Goal: Navigation & Orientation: Find specific page/section

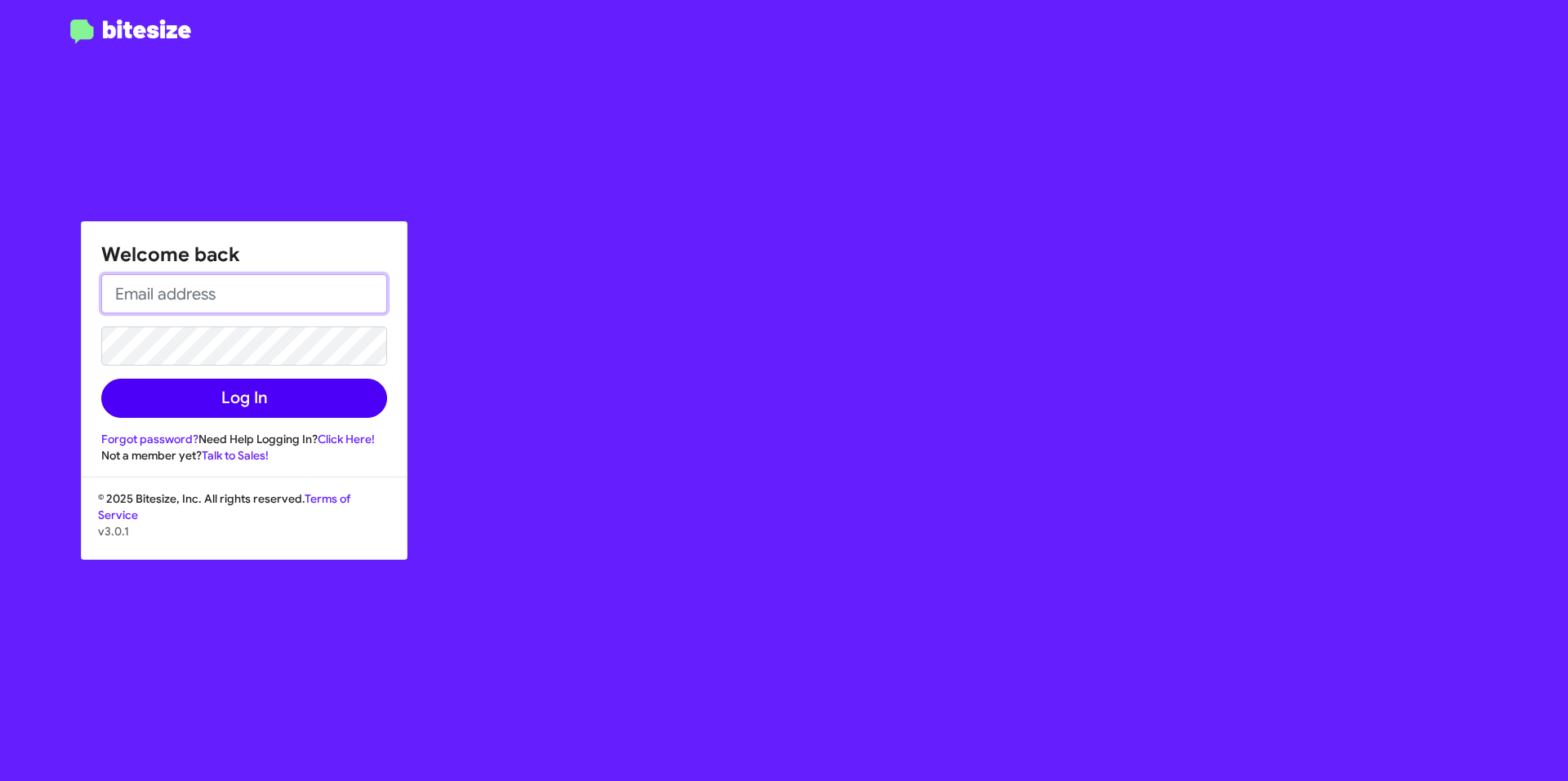
type input "[EMAIL_ADDRESS][DOMAIN_NAME]"
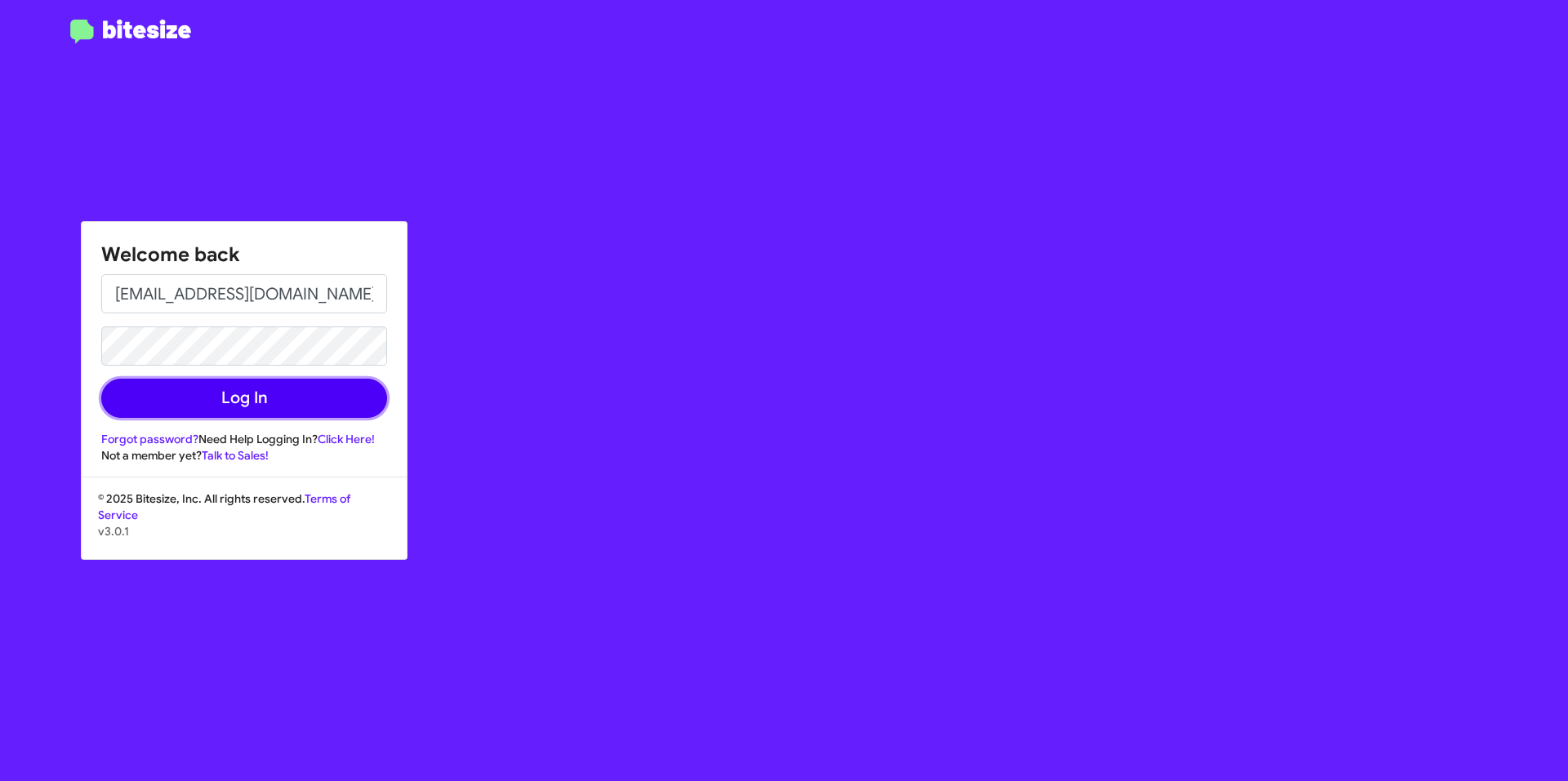
click at [300, 398] on button "Log In" at bounding box center [244, 398] width 286 height 39
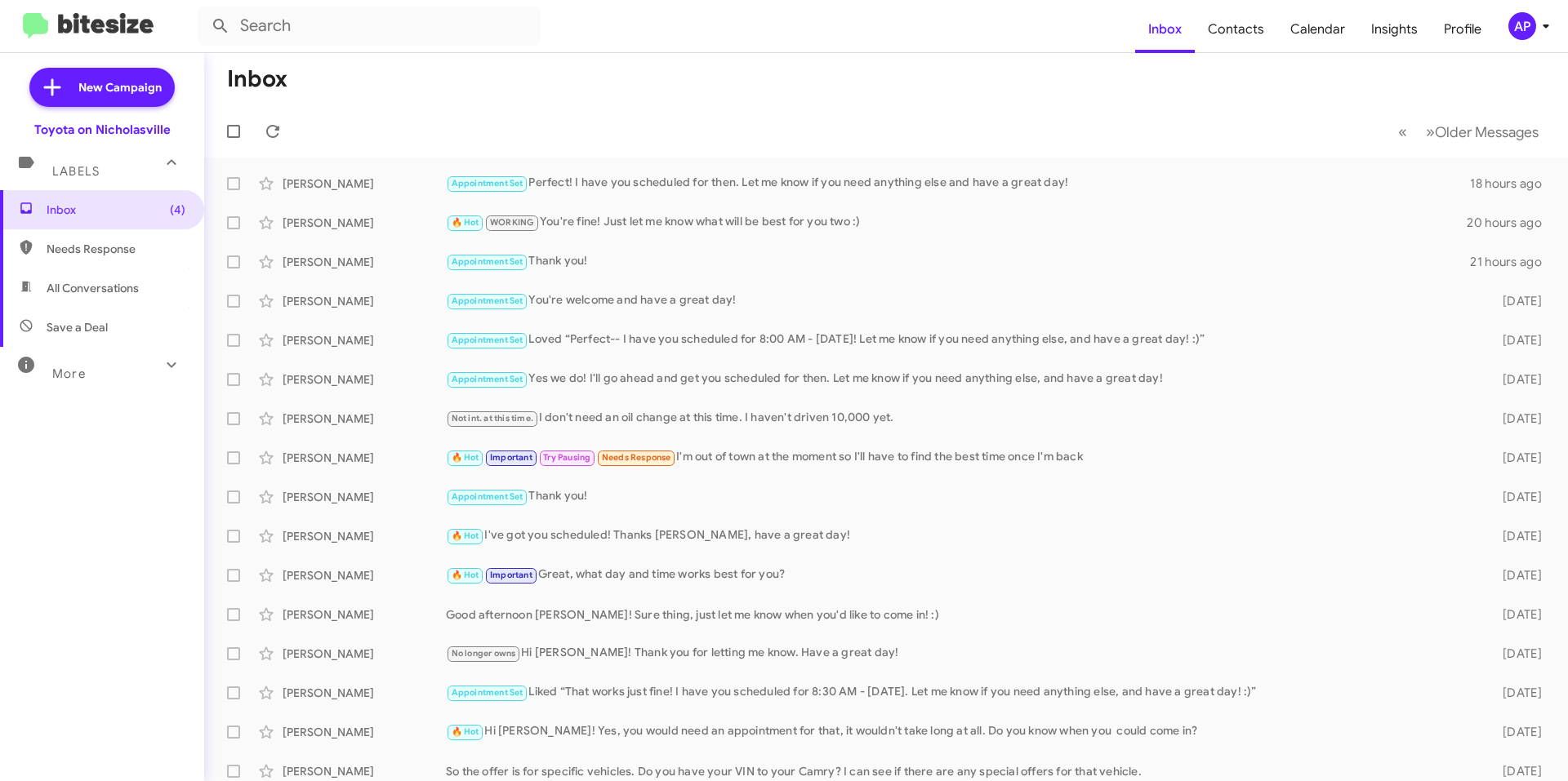
click at [541, 107] on mat-toolbar-row "« Previous » Next Older Messages" at bounding box center [886, 131] width 1364 height 53
click at [541, 108] on mat-toolbar-row "« Previous » Next Older Messages" at bounding box center [886, 131] width 1364 height 53
click at [107, 293] on span "All Conversations" at bounding box center [93, 288] width 92 height 16
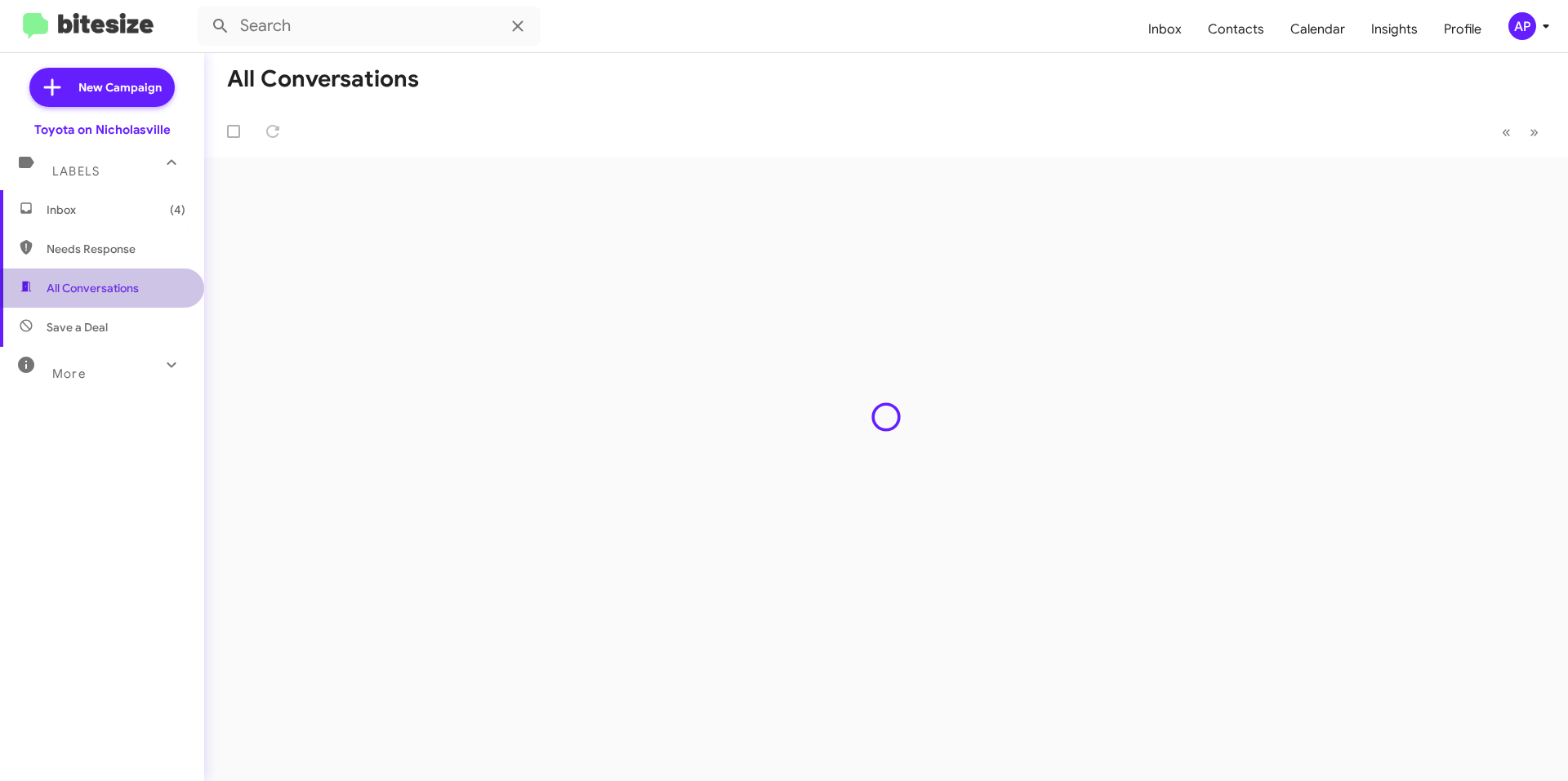
type input "in:all-conversations"
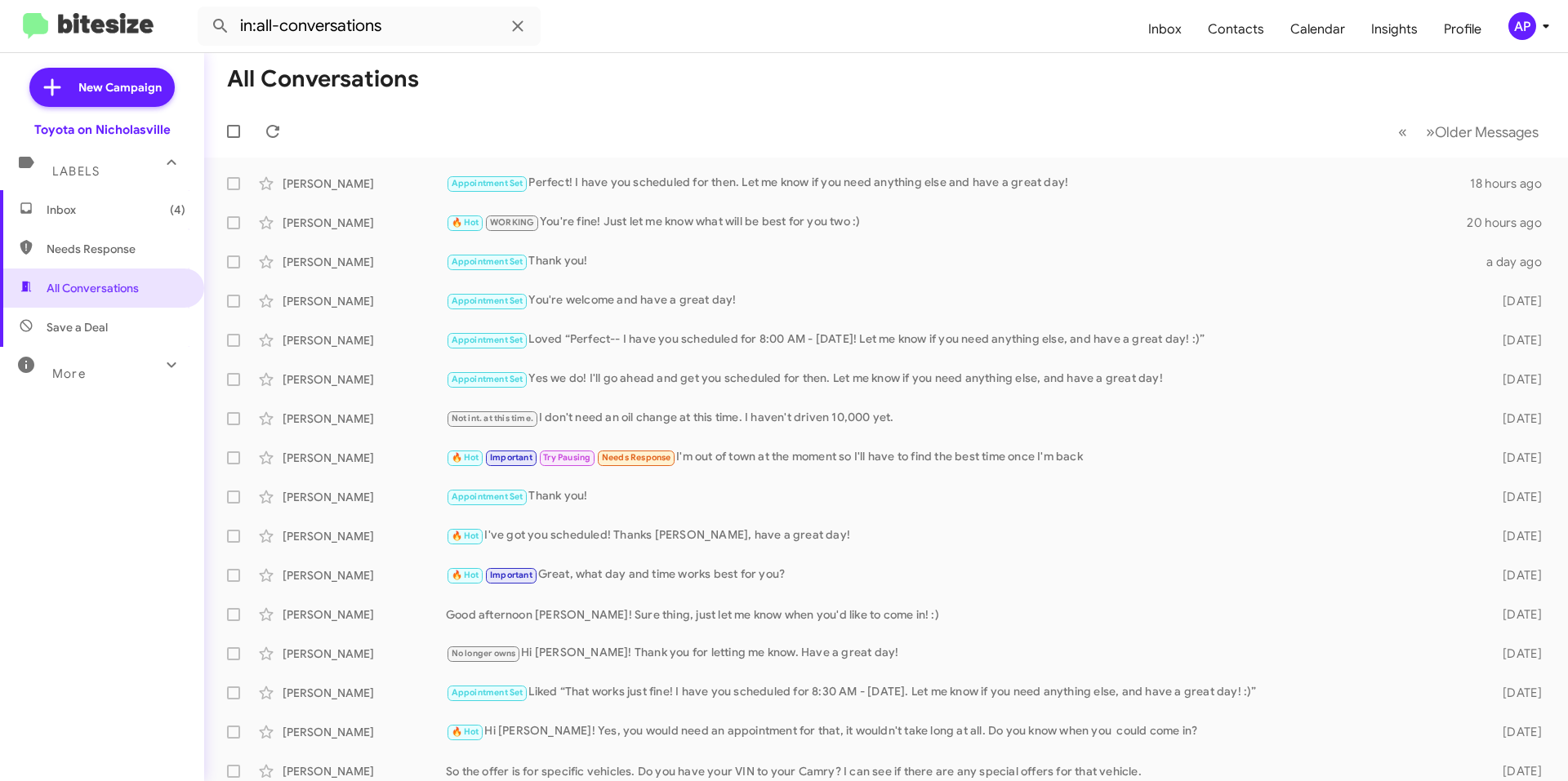
click at [114, 198] on span "Inbox (4)" at bounding box center [102, 210] width 204 height 39
